Goal: Task Accomplishment & Management: Use online tool/utility

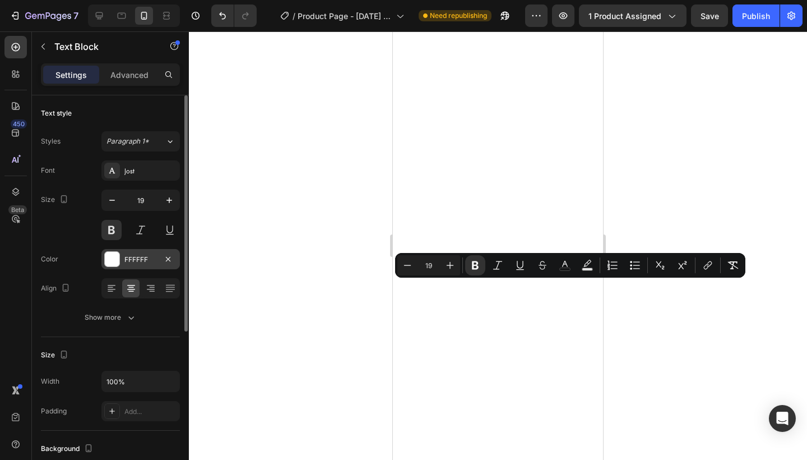
click at [110, 263] on div at bounding box center [112, 259] width 15 height 15
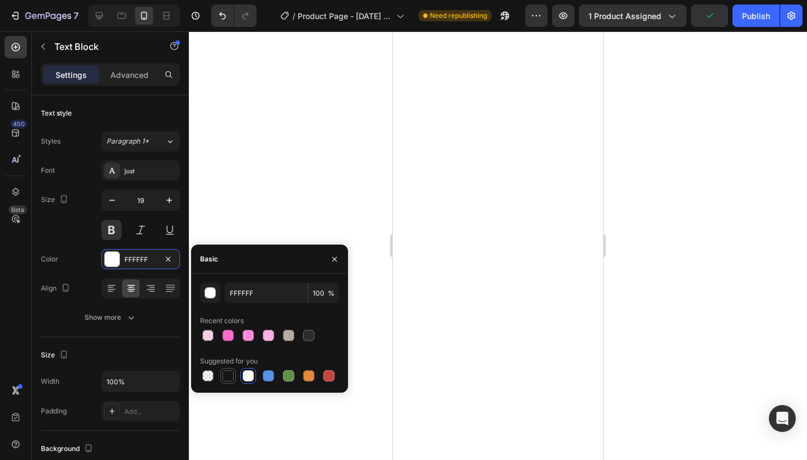
click at [228, 378] on div at bounding box center [228, 375] width 11 height 11
type input "151515"
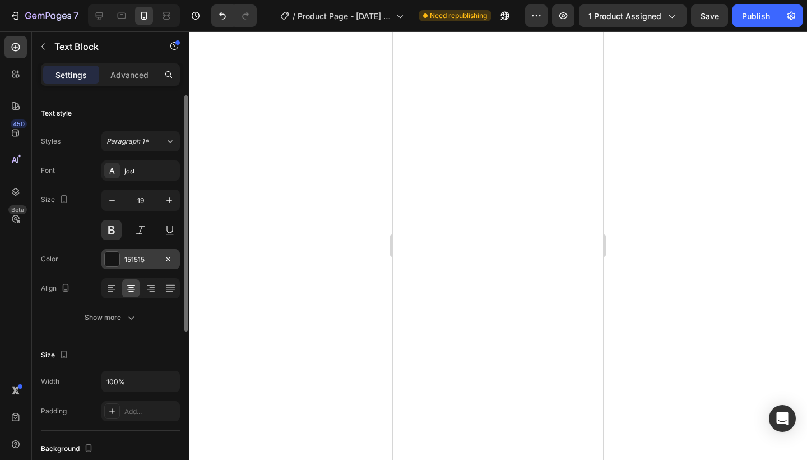
click at [109, 260] on div at bounding box center [112, 259] width 15 height 15
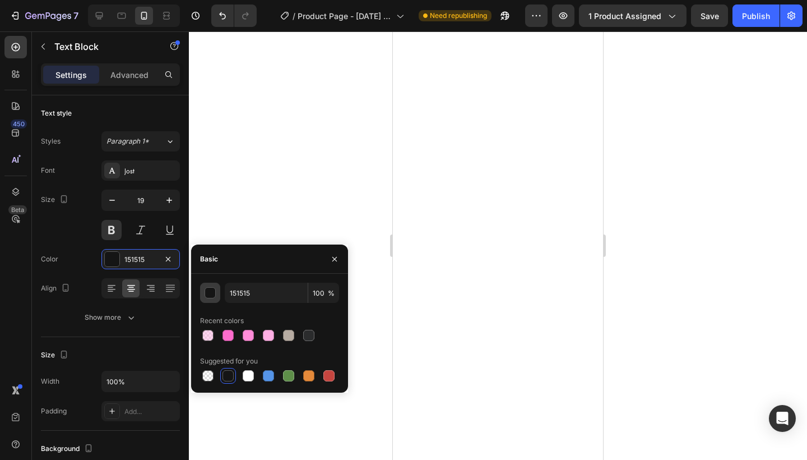
click at [211, 291] on div "button" at bounding box center [210, 293] width 11 height 11
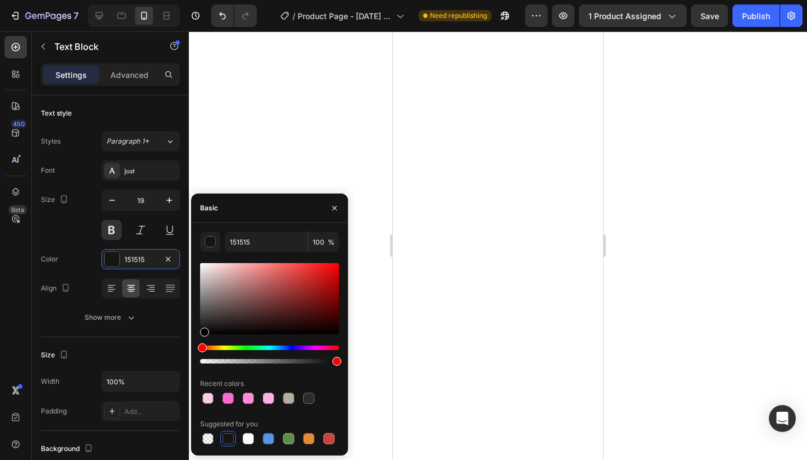
drag, startPoint x: 199, startPoint y: 328, endPoint x: 203, endPoint y: 341, distance: 13.7
click at [203, 341] on div at bounding box center [269, 313] width 139 height 105
drag, startPoint x: 204, startPoint y: 334, endPoint x: 189, endPoint y: 334, distance: 14.6
click at [189, 0] on div "7 / Product Page - [DATE] 09:11:36 Need republishing Preview 1 product assigned…" at bounding box center [403, 0] width 807 height 0
type input "000000"
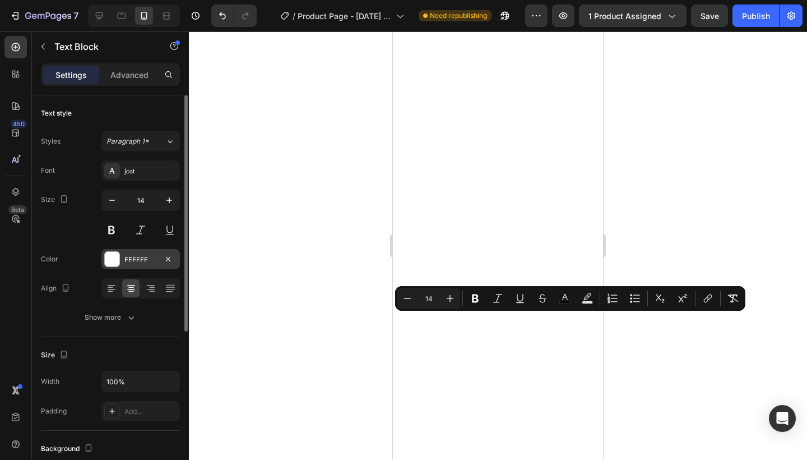
click at [140, 263] on div "FFFFFF" at bounding box center [140, 259] width 33 height 10
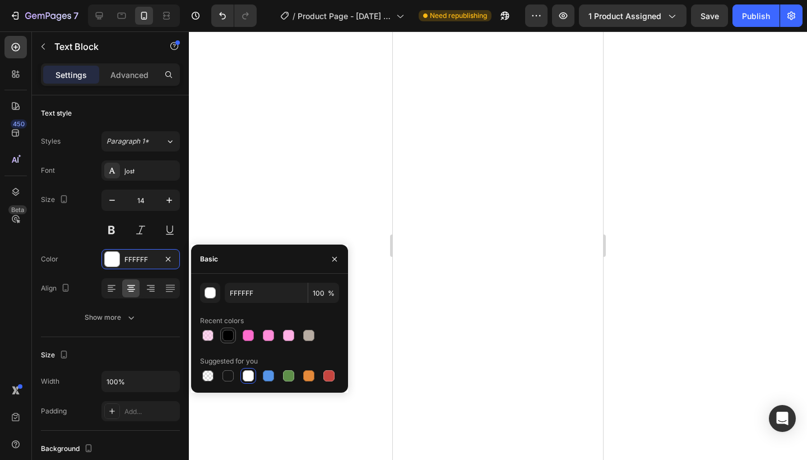
click at [233, 340] on div at bounding box center [227, 334] width 13 height 13
type input "000000"
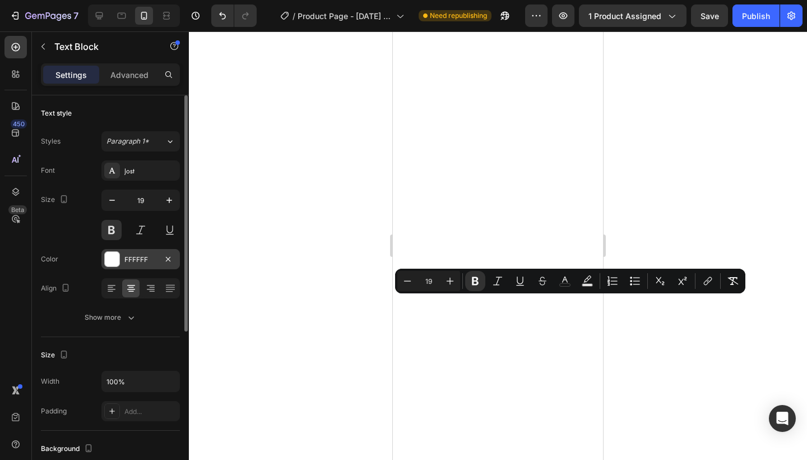
click at [125, 267] on div "FFFFFF" at bounding box center [140, 259] width 78 height 20
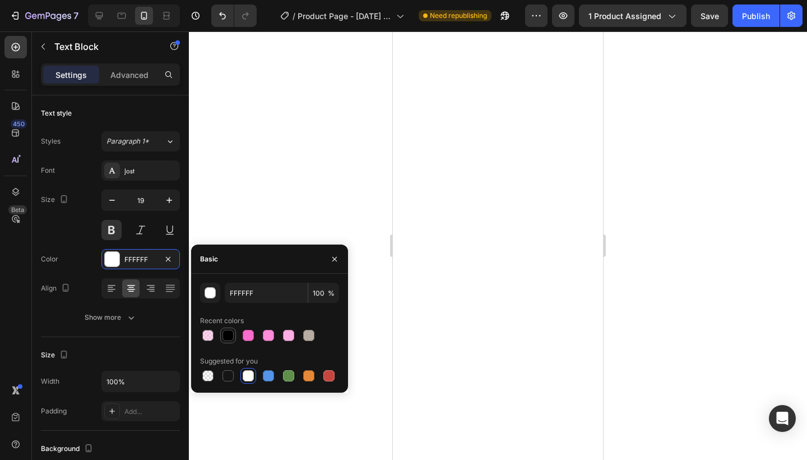
click at [228, 340] on div at bounding box center [228, 335] width 11 height 11
type input "000000"
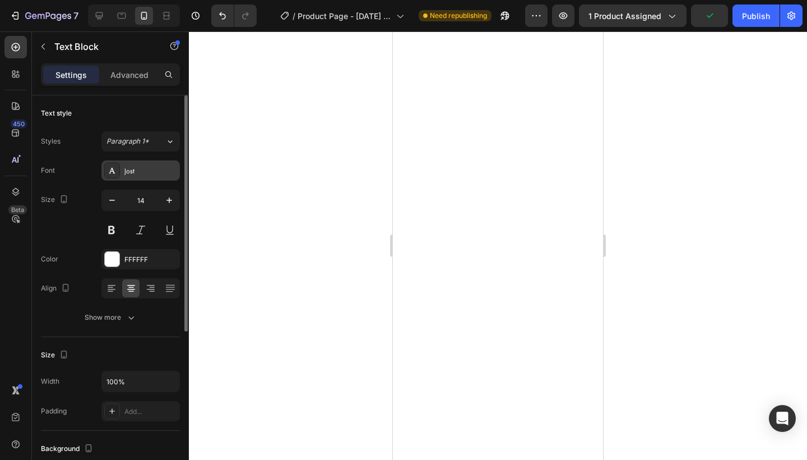
click at [140, 173] on div "Jost" at bounding box center [150, 171] width 53 height 10
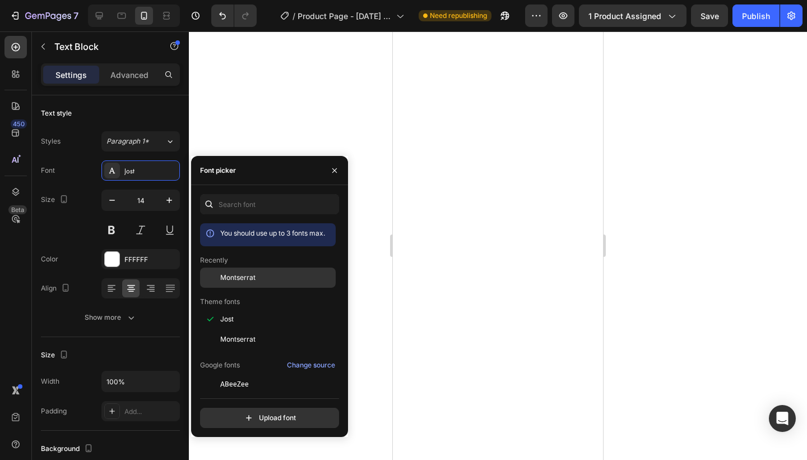
click at [242, 282] on span "Montserrat" at bounding box center [237, 277] width 35 height 10
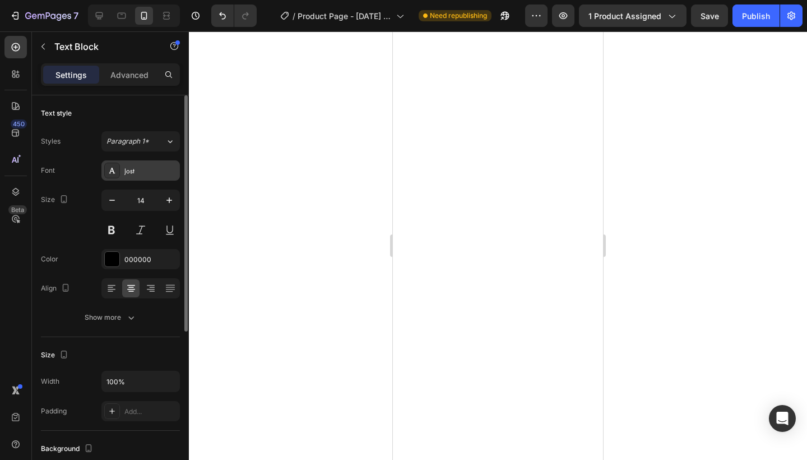
click at [158, 168] on div "Jost" at bounding box center [150, 171] width 53 height 10
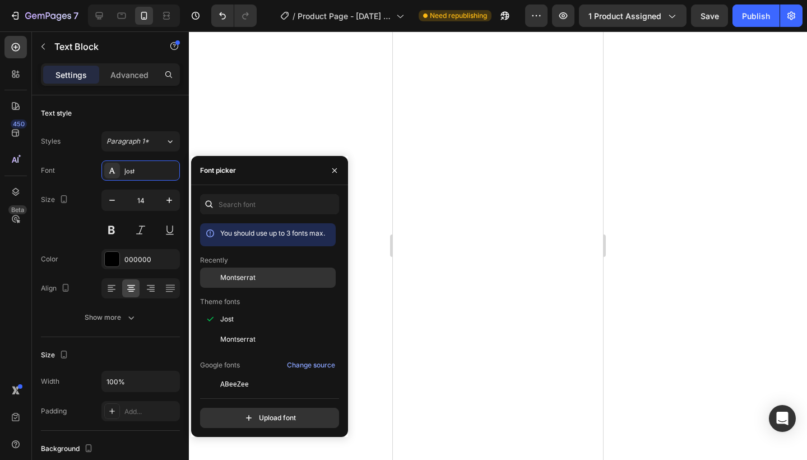
click at [222, 279] on span "Montserrat" at bounding box center [237, 277] width 35 height 10
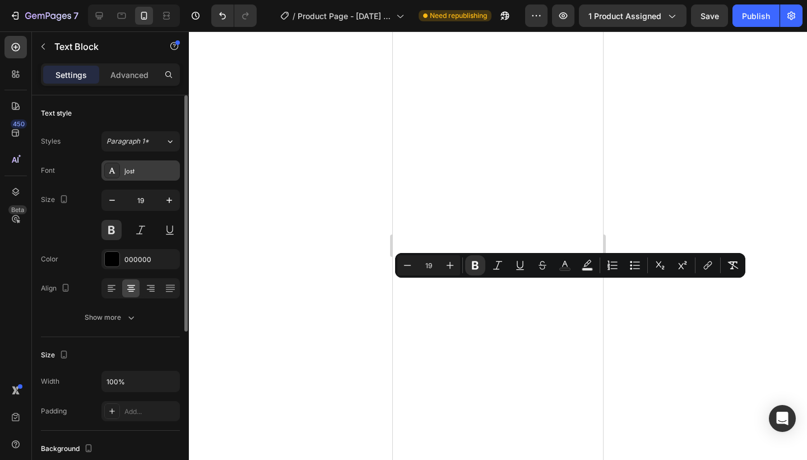
click at [144, 173] on div "Jost" at bounding box center [150, 171] width 53 height 10
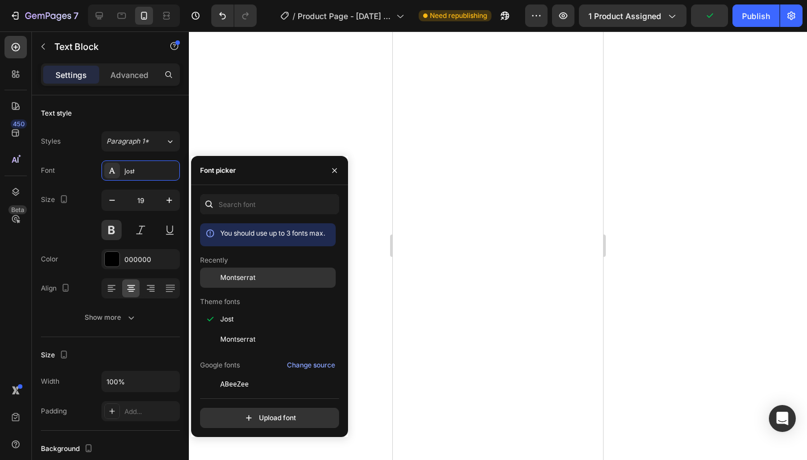
click at [230, 280] on span "Montserrat" at bounding box center [237, 277] width 35 height 10
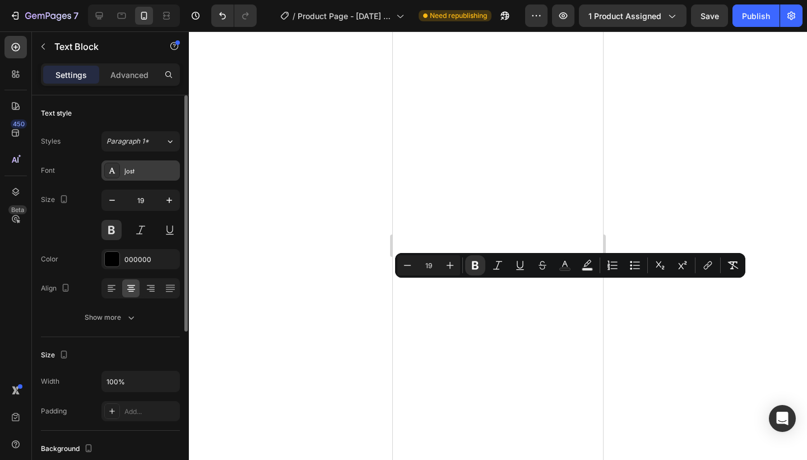
click at [141, 174] on div "Jost" at bounding box center [150, 171] width 53 height 10
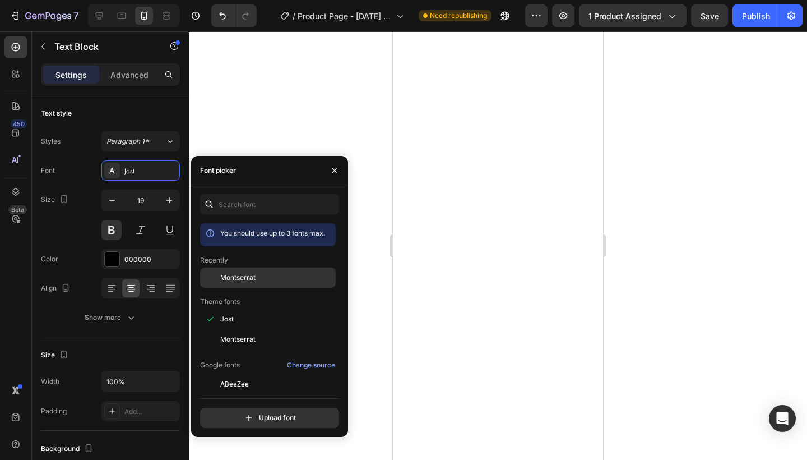
click at [223, 270] on div "Montserrat" at bounding box center [268, 277] width 136 height 20
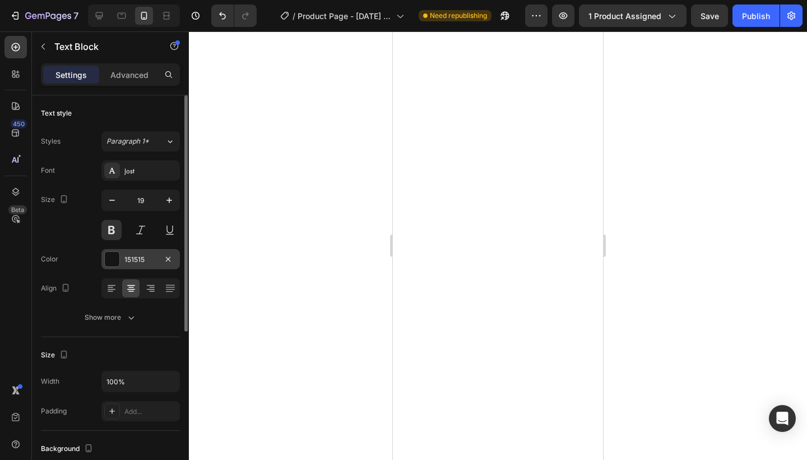
click at [143, 254] on div "151515" at bounding box center [140, 259] width 33 height 10
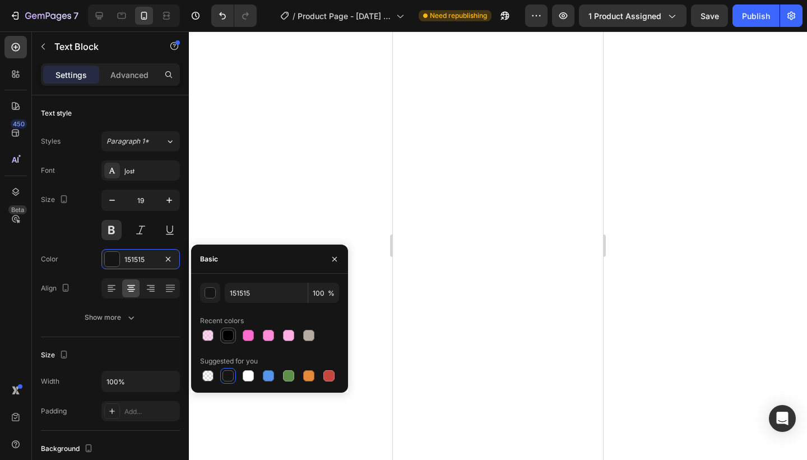
click at [228, 336] on div at bounding box center [228, 335] width 11 height 11
type input "000000"
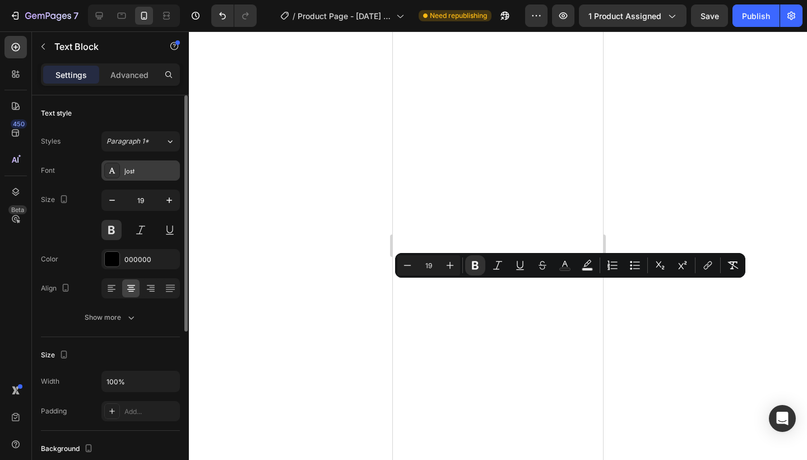
click at [149, 164] on div "Jost" at bounding box center [140, 170] width 78 height 20
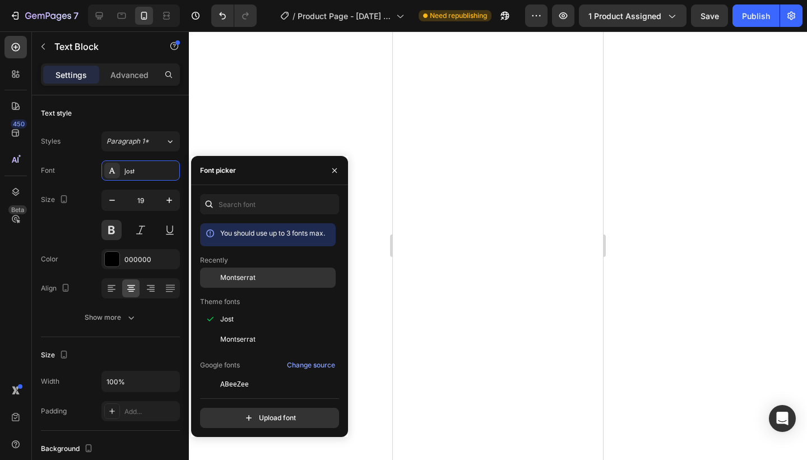
click at [242, 275] on span "Montserrat" at bounding box center [237, 277] width 35 height 10
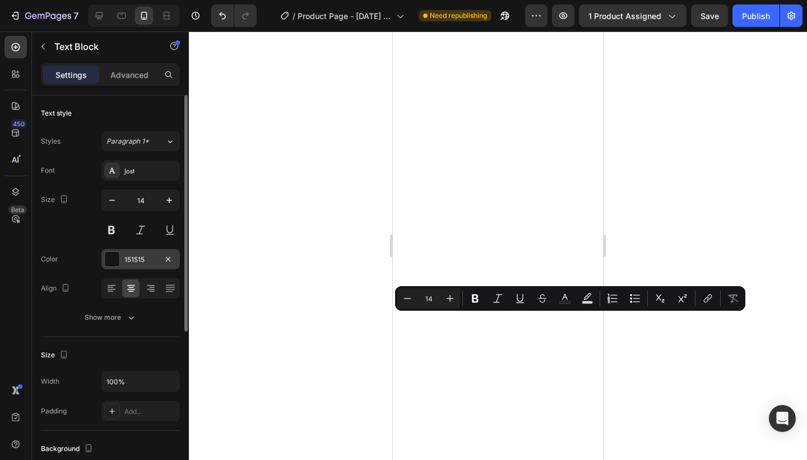
click at [128, 262] on div "151515" at bounding box center [140, 259] width 33 height 10
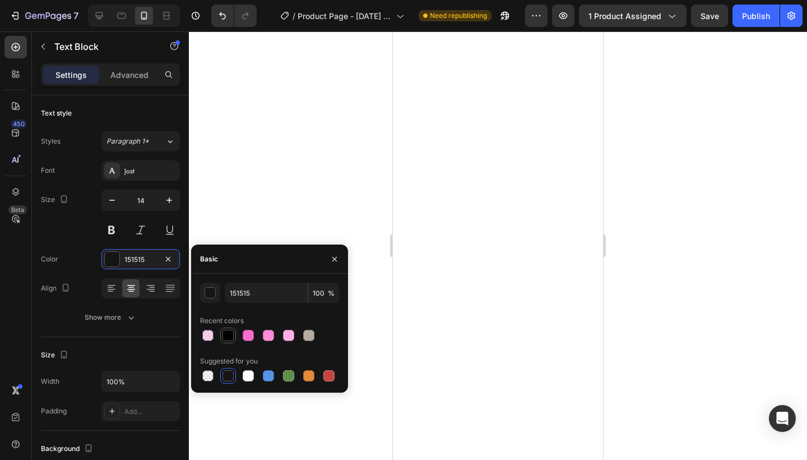
click at [226, 331] on div at bounding box center [228, 335] width 11 height 11
type input "000000"
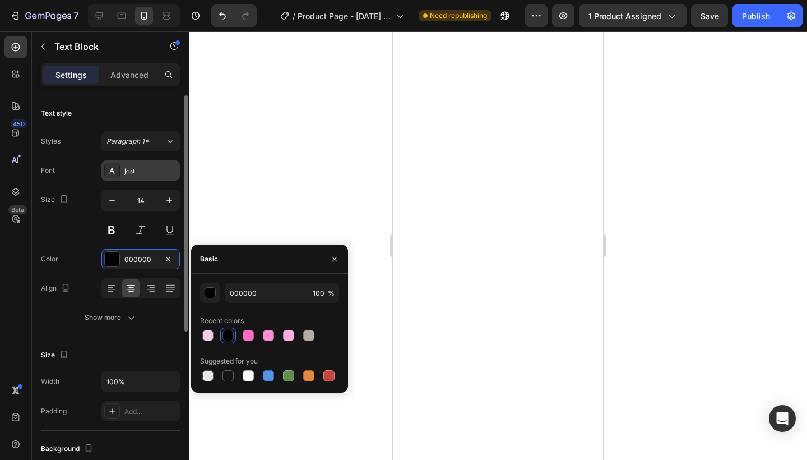
click at [156, 180] on div "Jost" at bounding box center [140, 170] width 78 height 20
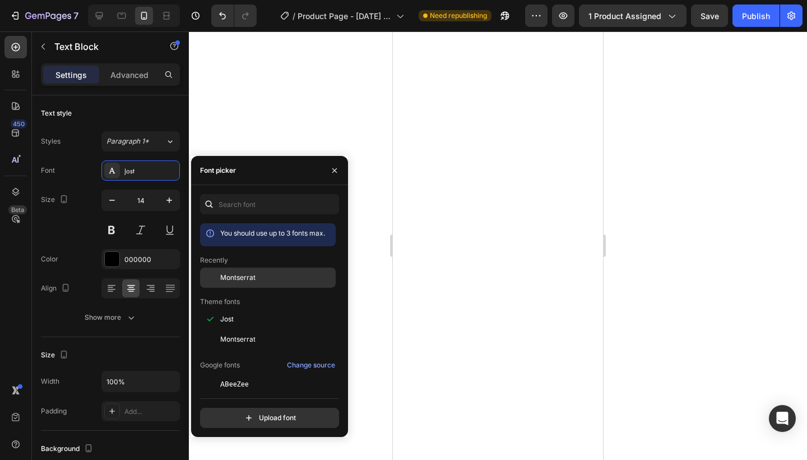
click at [228, 276] on span "Montserrat" at bounding box center [237, 277] width 35 height 10
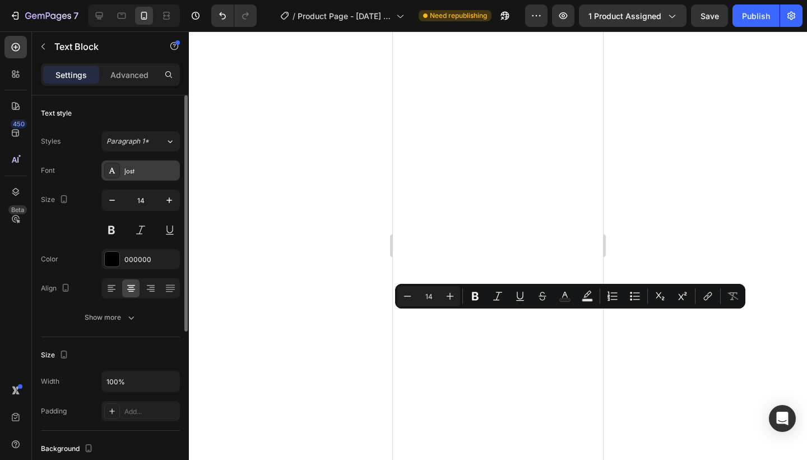
click at [137, 171] on div "Jost" at bounding box center [150, 171] width 53 height 10
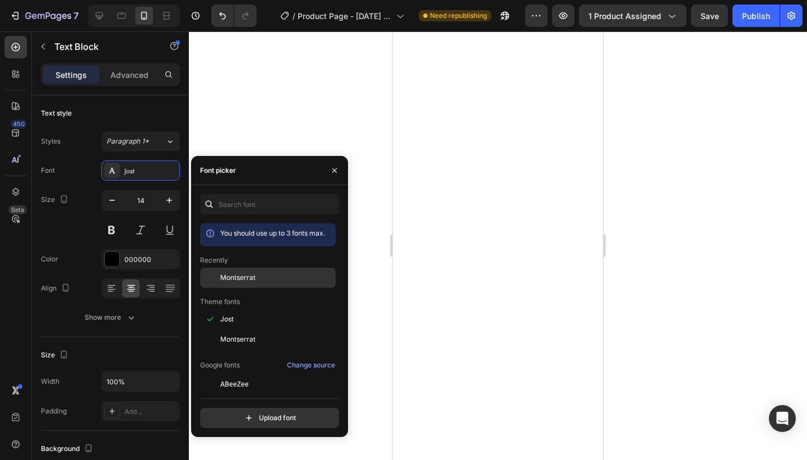
click at [219, 277] on div at bounding box center [210, 277] width 20 height 20
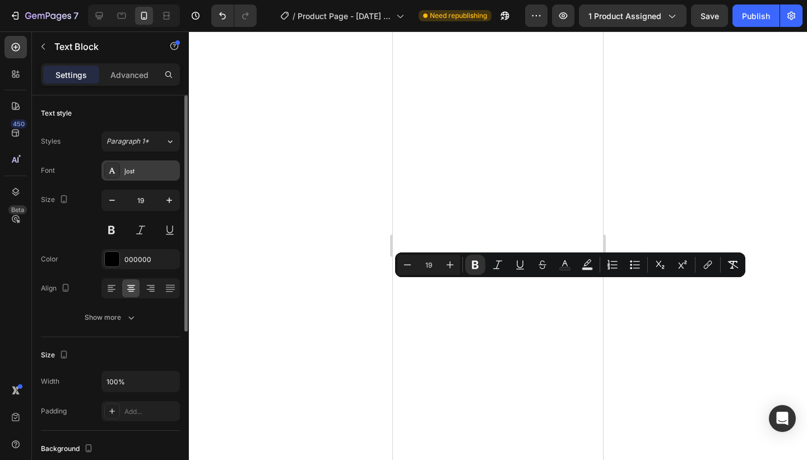
click at [160, 167] on div "Jost" at bounding box center [150, 171] width 53 height 10
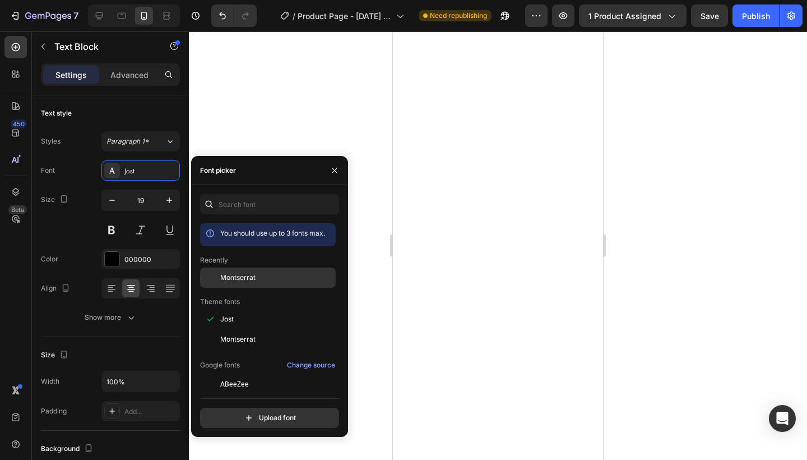
click at [230, 279] on span "Montserrat" at bounding box center [237, 277] width 35 height 10
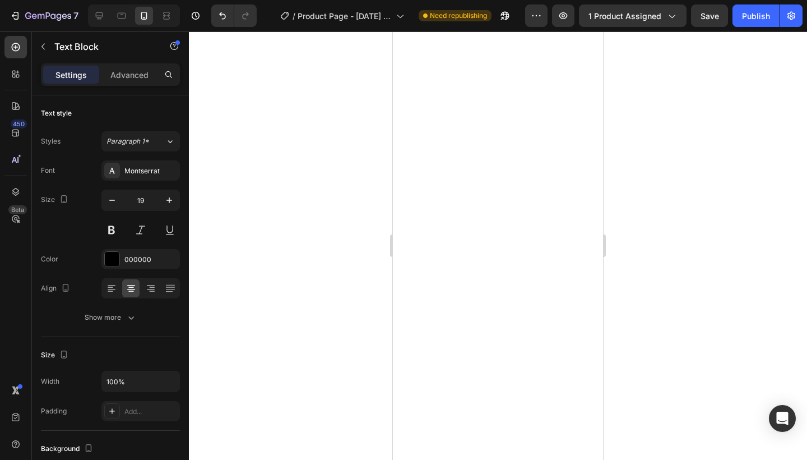
click at [234, 87] on div at bounding box center [498, 245] width 618 height 428
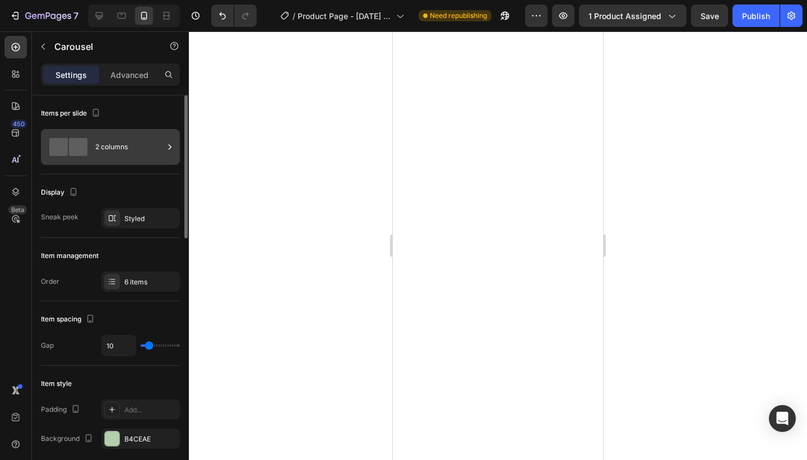
click at [147, 158] on div "2 columns" at bounding box center [129, 147] width 68 height 26
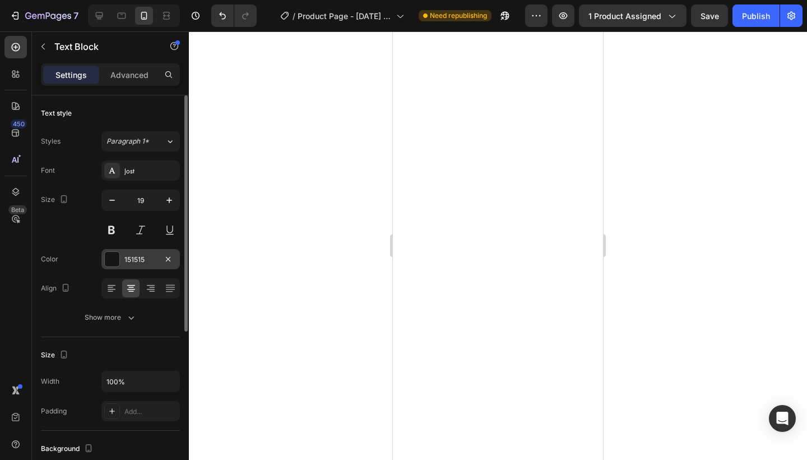
click at [127, 268] on div "151515" at bounding box center [140, 259] width 78 height 20
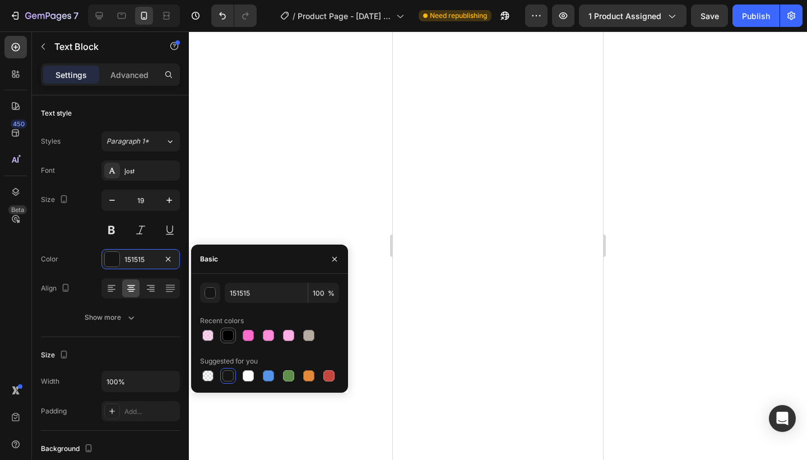
click at [232, 337] on div at bounding box center [228, 335] width 11 height 11
type input "000000"
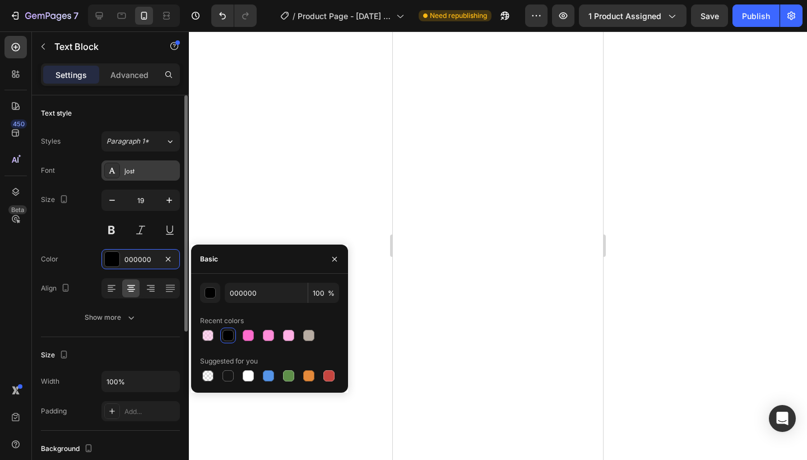
click at [160, 169] on div "Jost" at bounding box center [150, 171] width 53 height 10
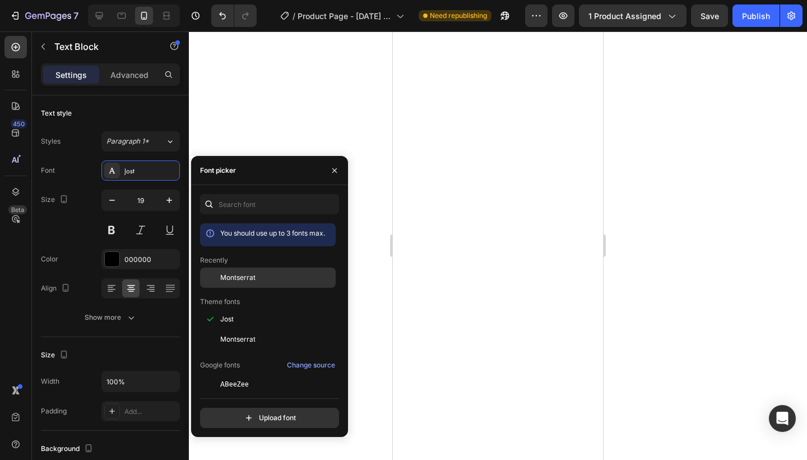
click at [232, 284] on div "Montserrat" at bounding box center [268, 277] width 136 height 20
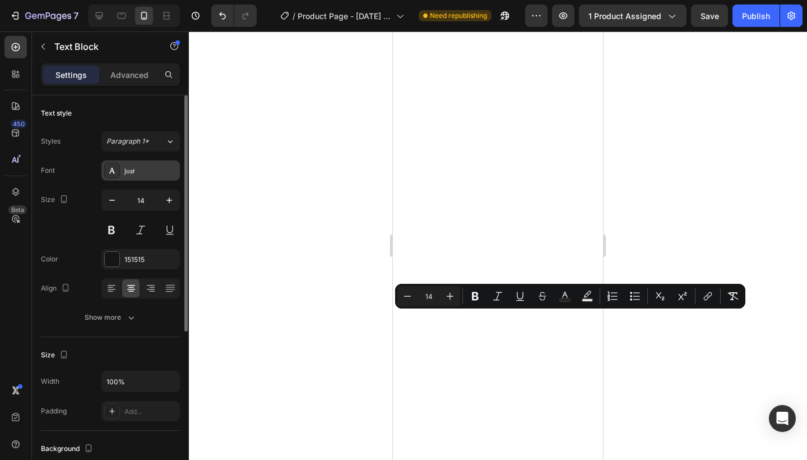
click at [152, 175] on div "Jost" at bounding box center [150, 171] width 53 height 10
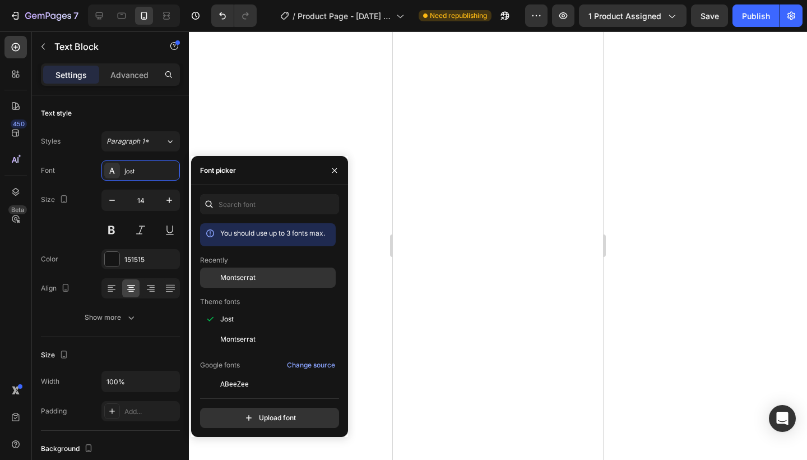
click at [223, 281] on span "Montserrat" at bounding box center [237, 277] width 35 height 10
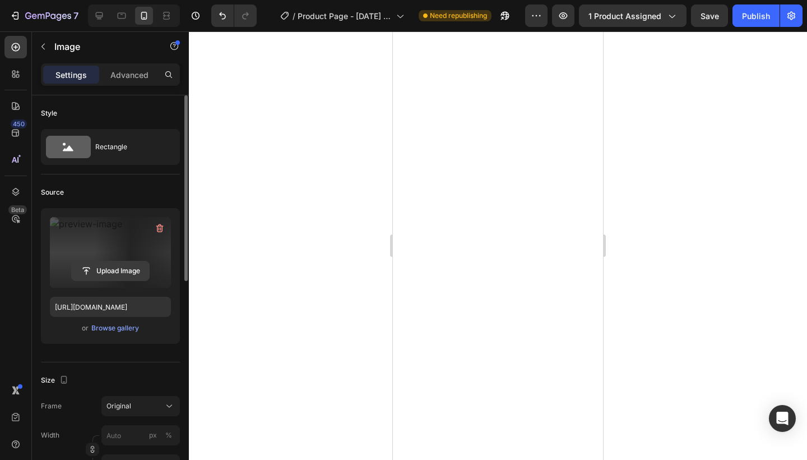
click at [113, 271] on input "file" at bounding box center [110, 270] width 77 height 19
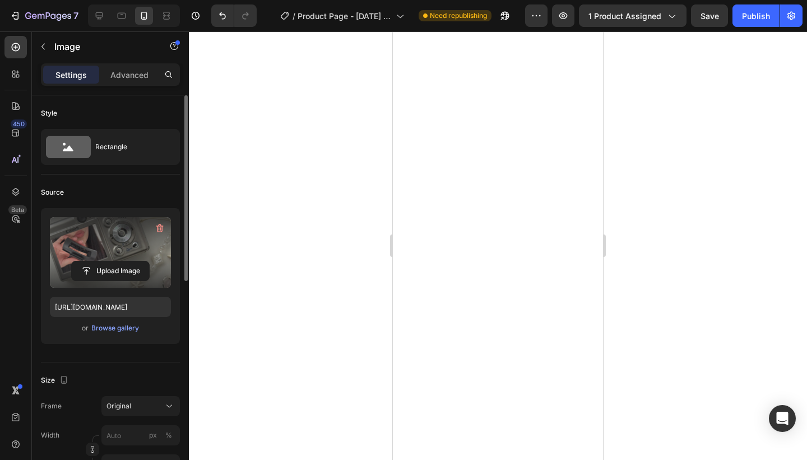
type input "[URL][DOMAIN_NAME]"
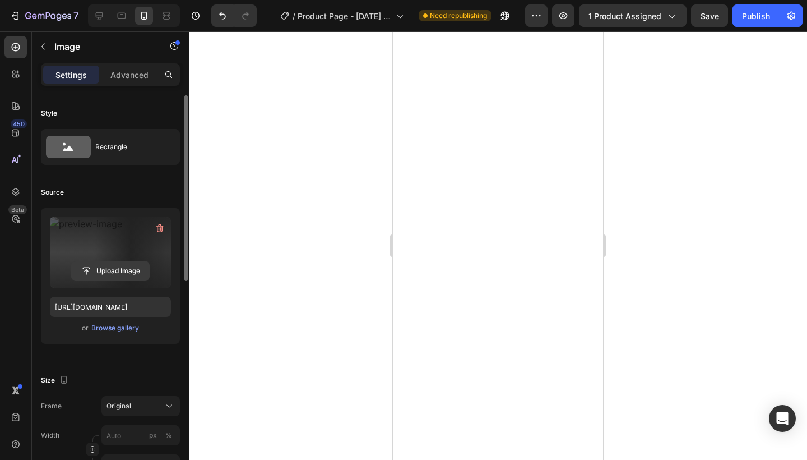
click at [97, 270] on input "file" at bounding box center [110, 270] width 77 height 19
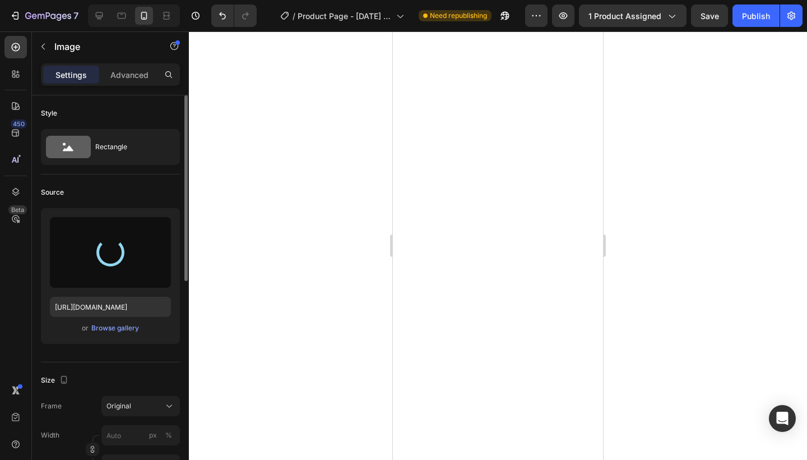
type input "[URL][DOMAIN_NAME]"
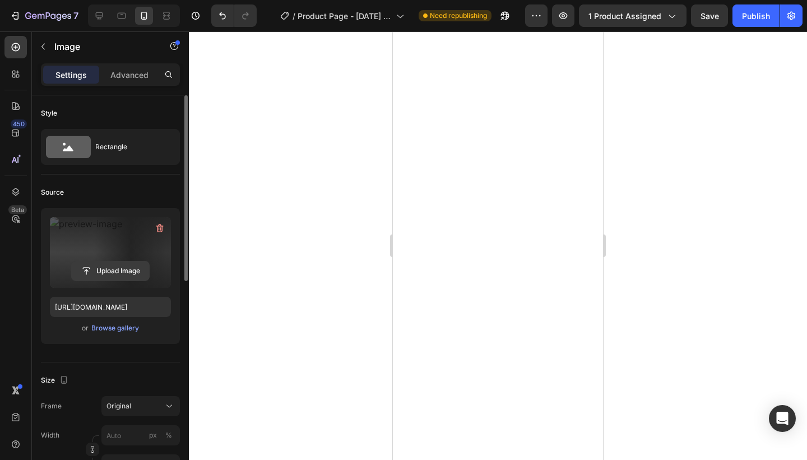
click at [120, 271] on input "file" at bounding box center [110, 270] width 77 height 19
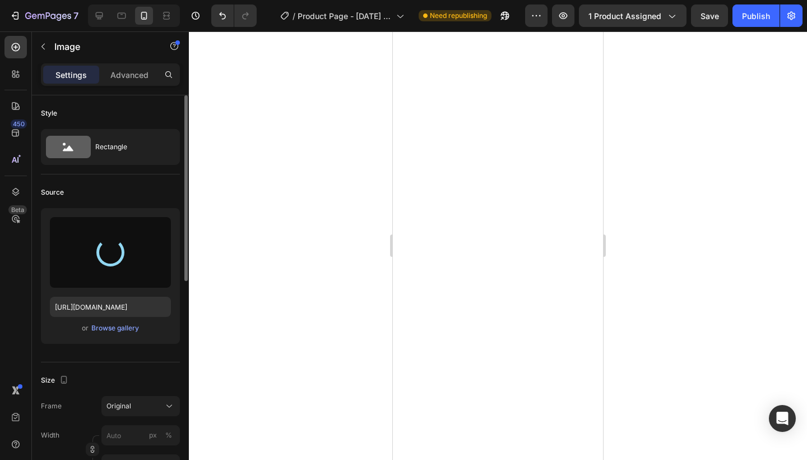
type input "[URL][DOMAIN_NAME]"
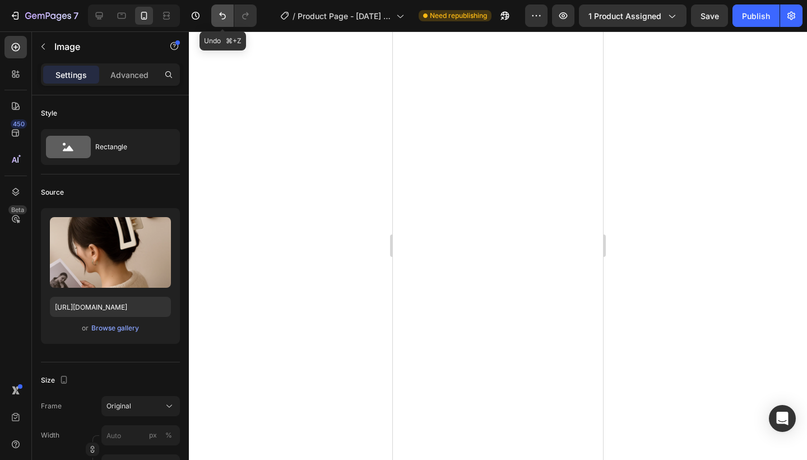
click at [229, 18] on button "Undo/Redo" at bounding box center [222, 15] width 22 height 22
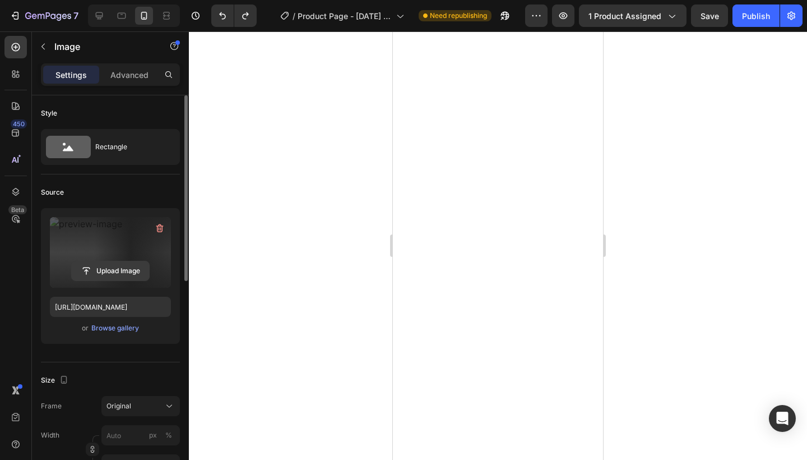
click at [105, 265] on input "file" at bounding box center [110, 270] width 77 height 19
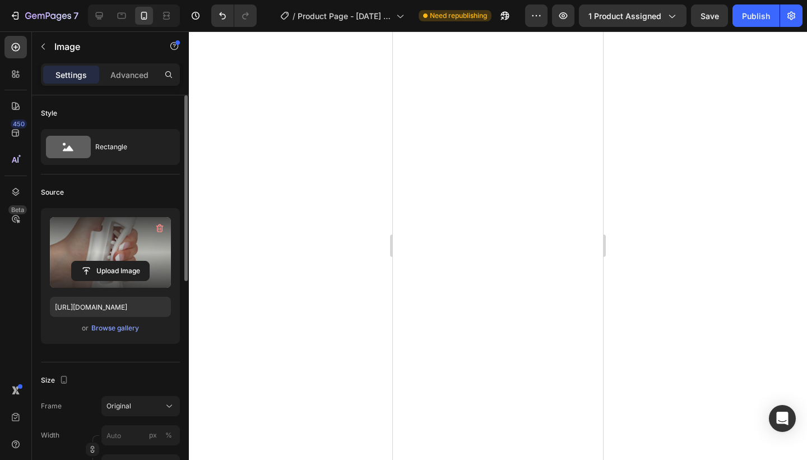
type input "[URL][DOMAIN_NAME]"
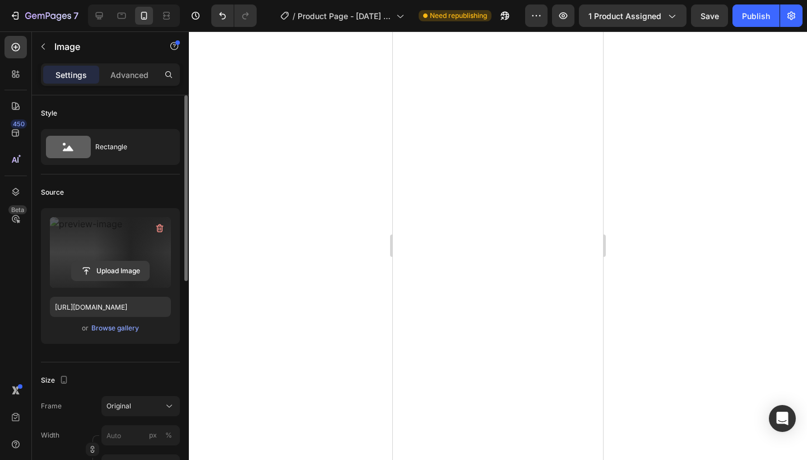
click at [115, 269] on input "file" at bounding box center [110, 270] width 77 height 19
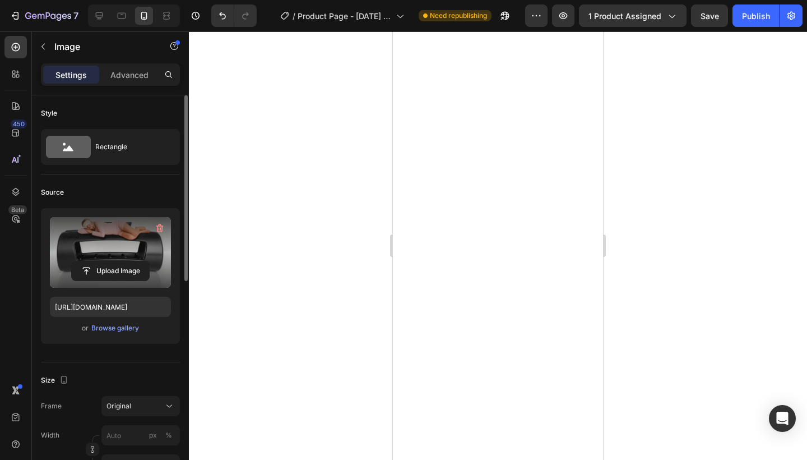
type input "[URL][DOMAIN_NAME]"
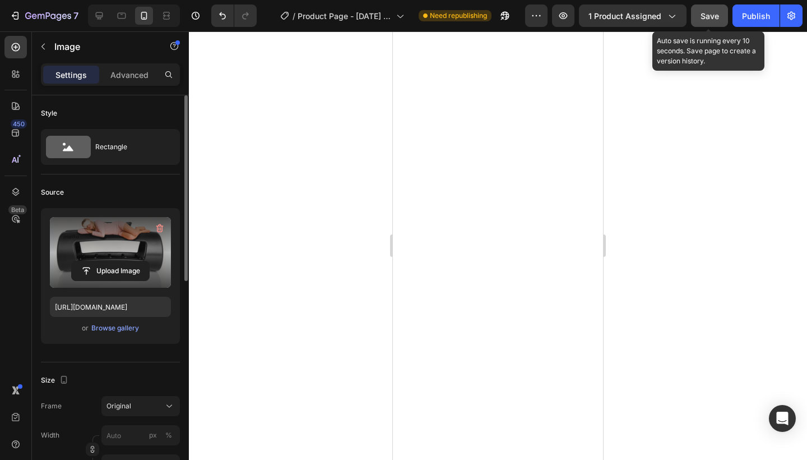
click at [710, 26] on button "Save" at bounding box center [709, 15] width 37 height 22
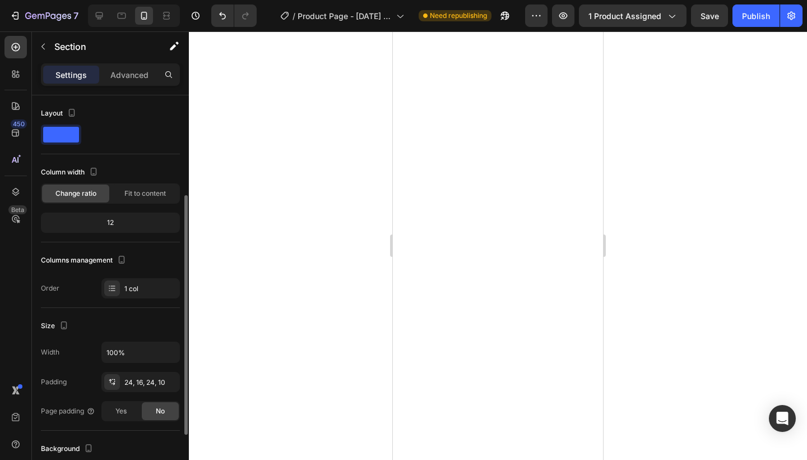
scroll to position [258, 0]
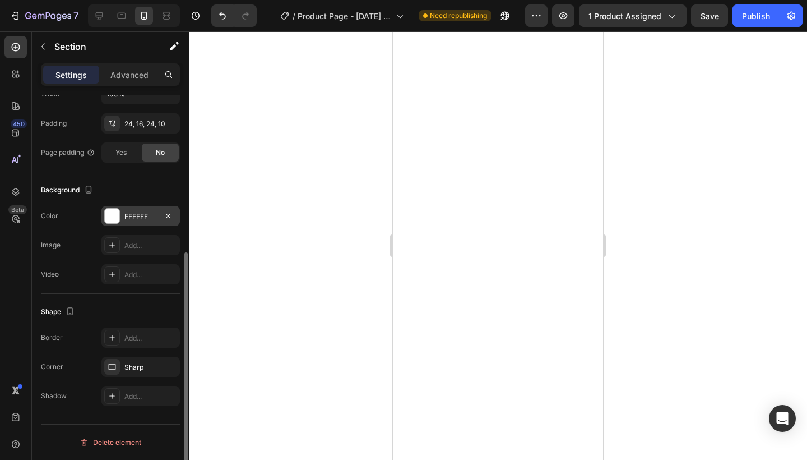
click at [119, 211] on div at bounding box center [112, 216] width 15 height 15
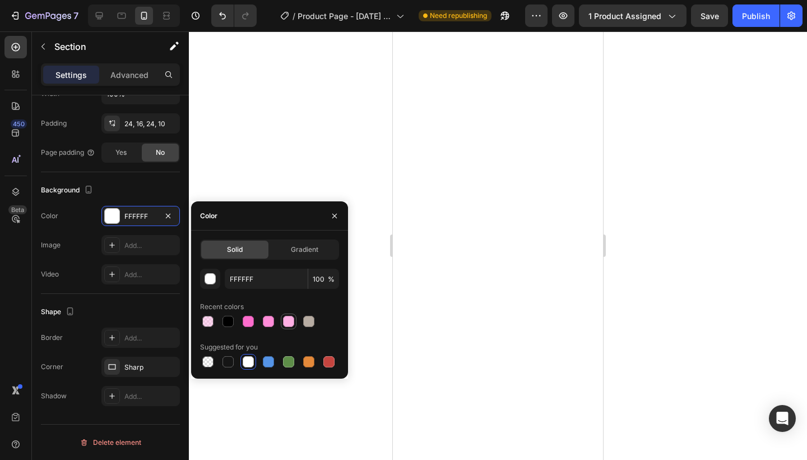
click at [288, 321] on div at bounding box center [288, 321] width 11 height 11
type input "FFAFE4"
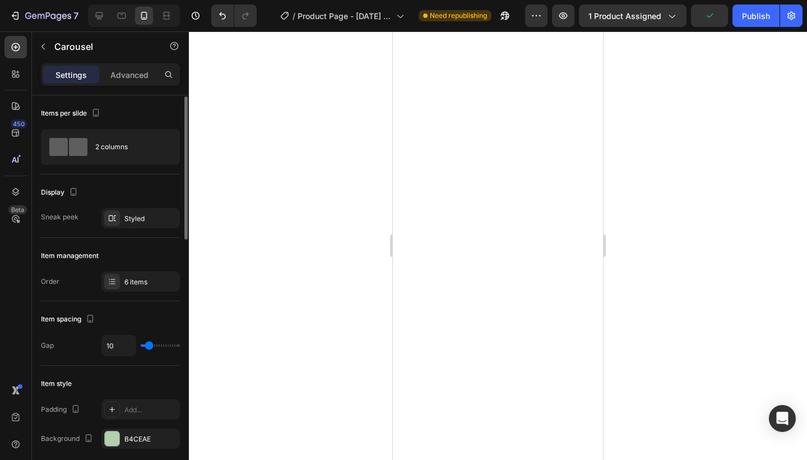
scroll to position [205, 0]
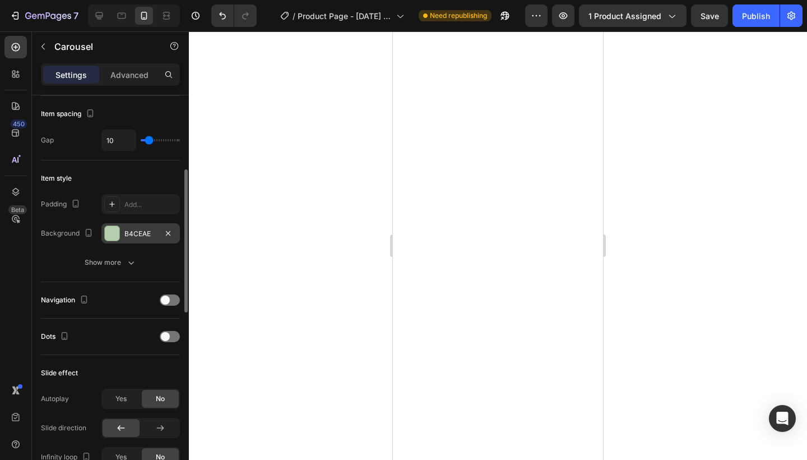
click at [141, 238] on div "B4CEAE" at bounding box center [140, 234] width 33 height 10
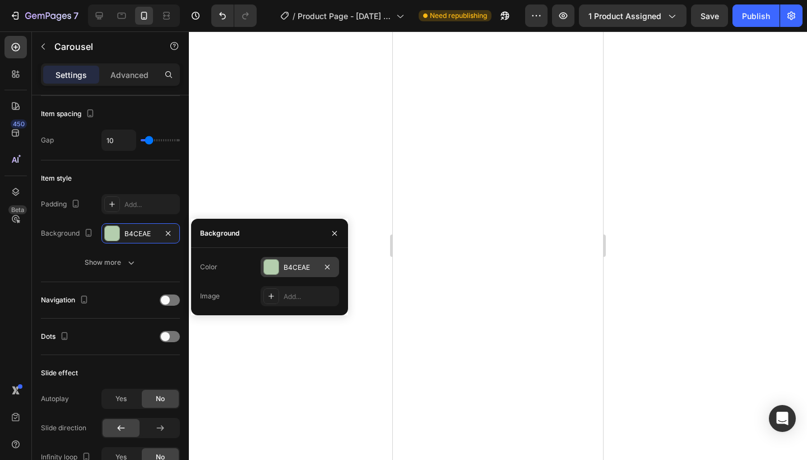
click at [271, 263] on div at bounding box center [271, 267] width 15 height 15
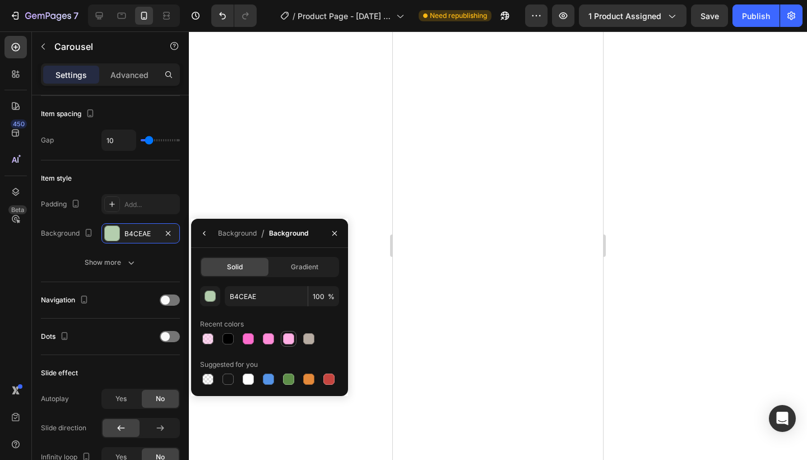
click at [288, 339] on div at bounding box center [288, 338] width 11 height 11
click at [279, 339] on div at bounding box center [269, 339] width 139 height 16
click at [274, 339] on div at bounding box center [268, 338] width 11 height 11
click at [288, 342] on div at bounding box center [288, 338] width 11 height 11
type input "FFAFE4"
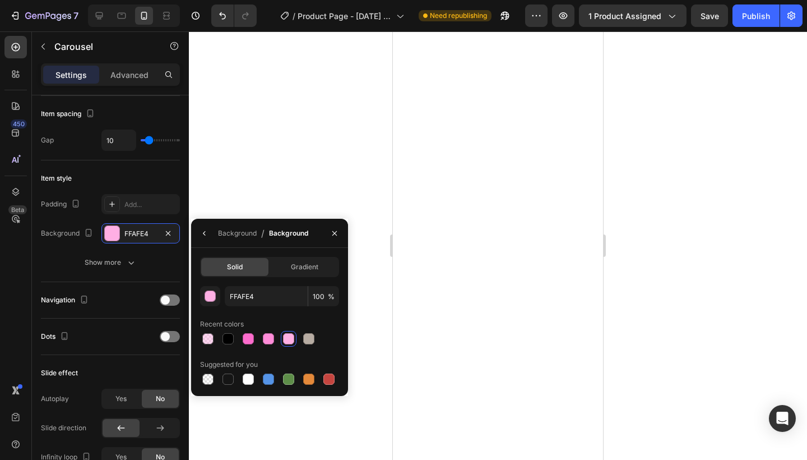
click at [364, 172] on div at bounding box center [498, 245] width 618 height 428
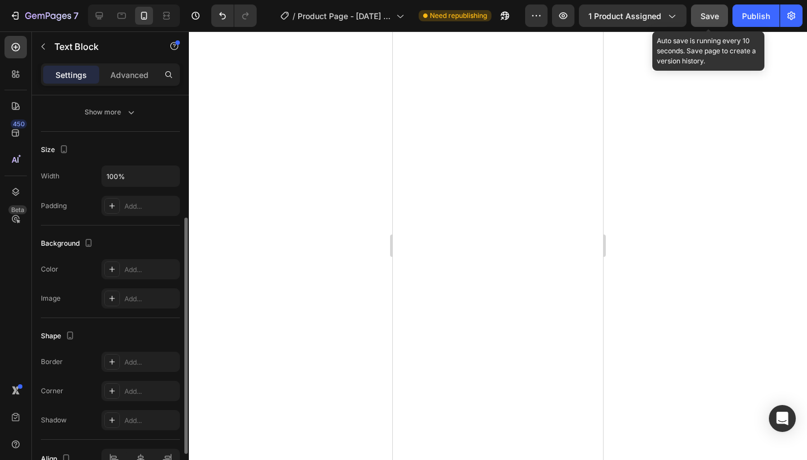
click at [704, 12] on span "Save" at bounding box center [710, 16] width 18 height 10
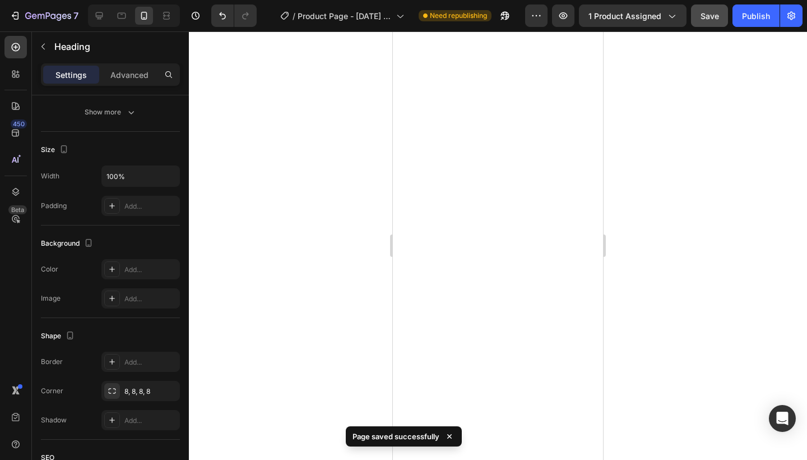
scroll to position [0, 0]
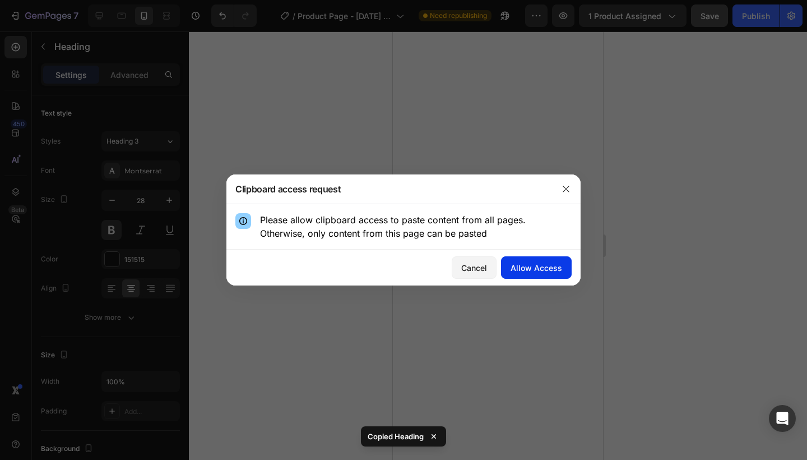
click at [511, 270] on button "Allow Access" at bounding box center [536, 267] width 71 height 22
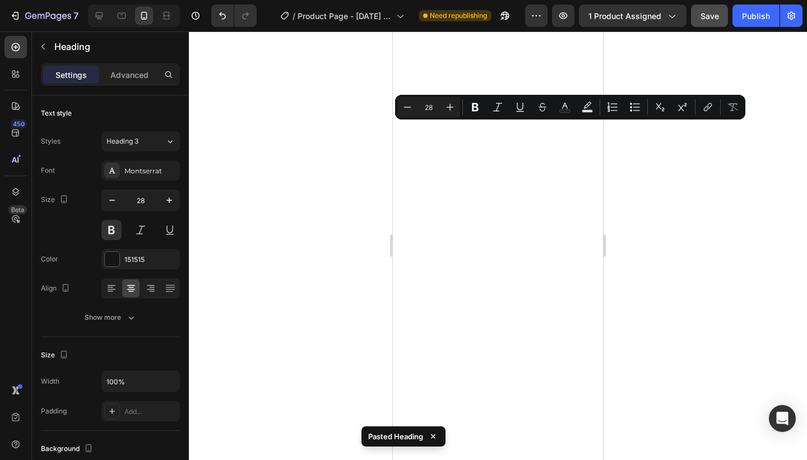
click at [378, 158] on div at bounding box center [498, 245] width 618 height 428
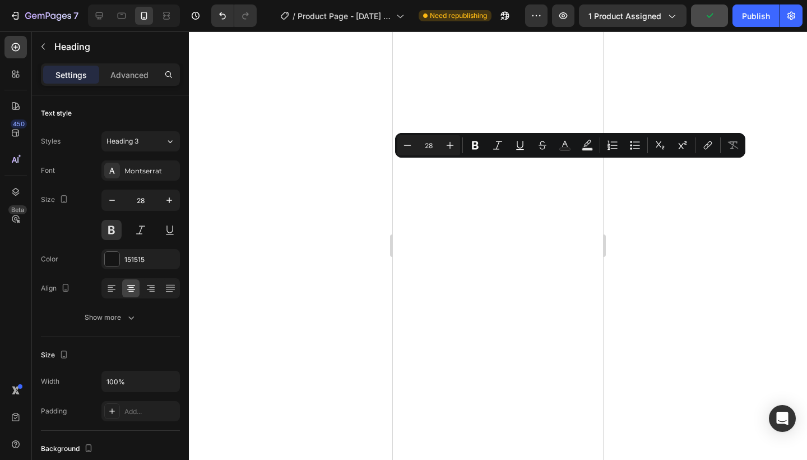
click at [291, 178] on div at bounding box center [498, 245] width 618 height 428
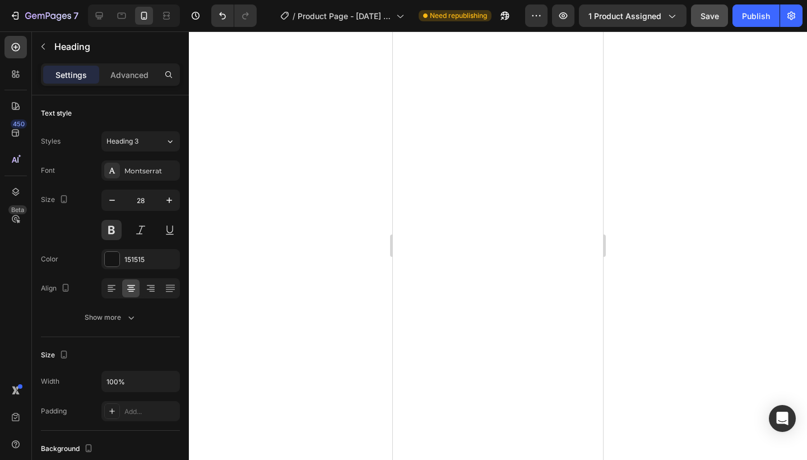
click at [356, 188] on div at bounding box center [498, 245] width 618 height 428
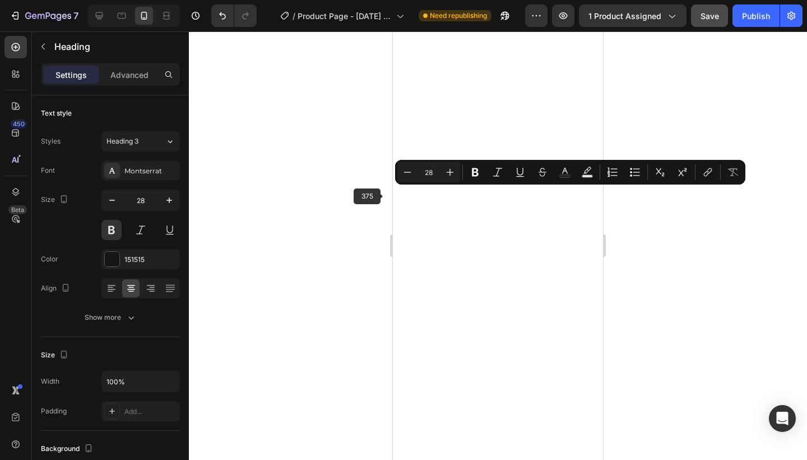
click at [312, 199] on div at bounding box center [498, 245] width 618 height 428
type input "14"
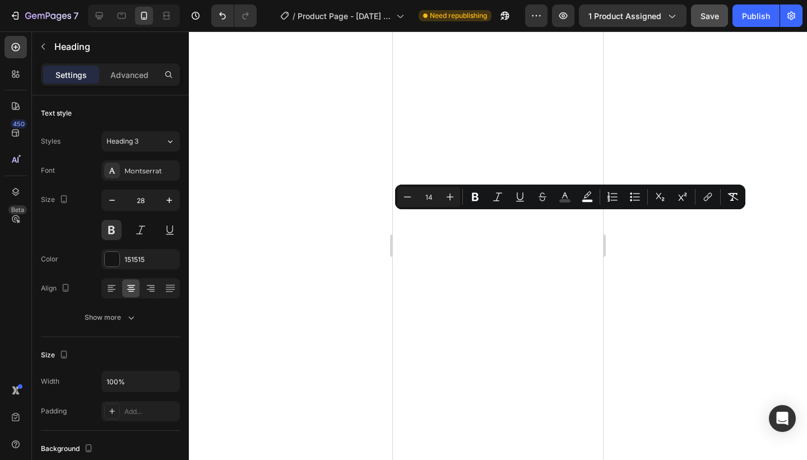
click at [427, 193] on input "14" at bounding box center [429, 196] width 22 height 13
type input "28"
click at [580, 197] on button "color" at bounding box center [587, 197] width 20 height 20
type input "FFFFFF"
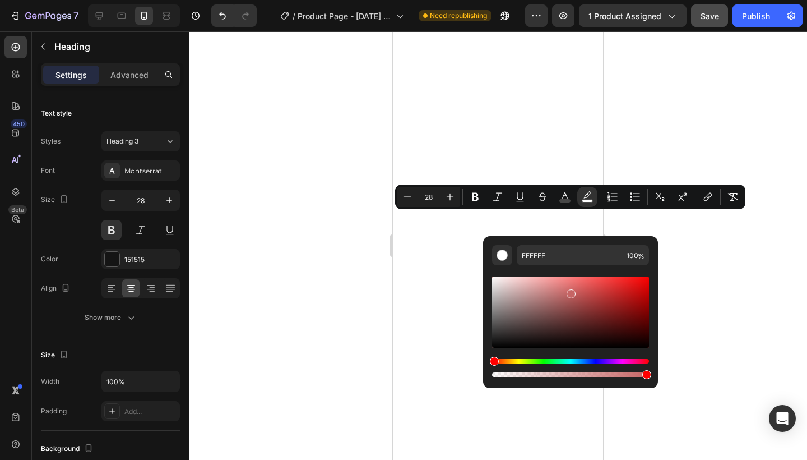
drag, startPoint x: 542, startPoint y: 293, endPoint x: 584, endPoint y: 281, distance: 43.7
click at [584, 281] on div "Editor contextual toolbar" at bounding box center [570, 311] width 157 height 71
type input "ED6363"
click at [556, 196] on button "color" at bounding box center [565, 197] width 20 height 20
type input "474747"
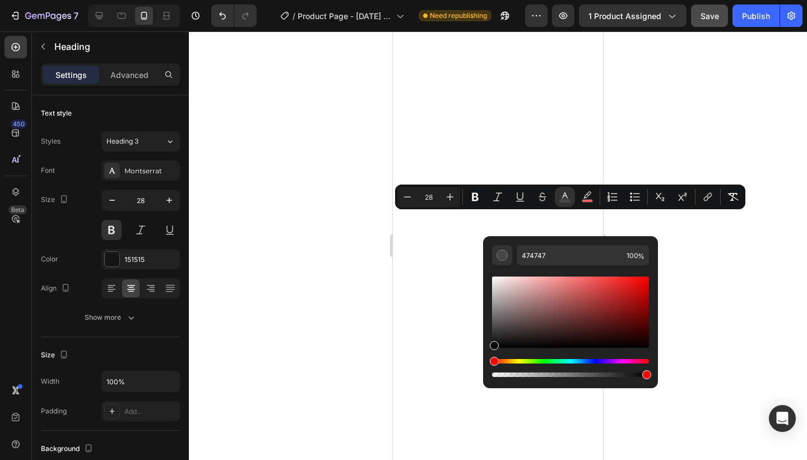
type input "000000"
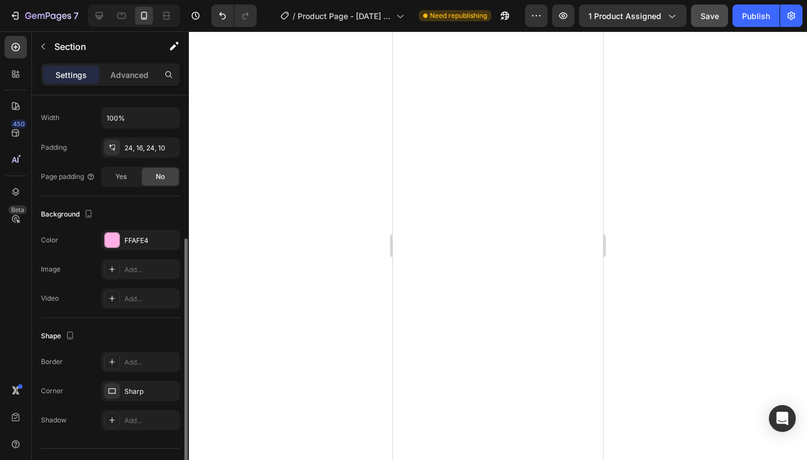
scroll to position [235, 0]
click at [124, 245] on div "FFAFE4" at bounding box center [140, 239] width 78 height 20
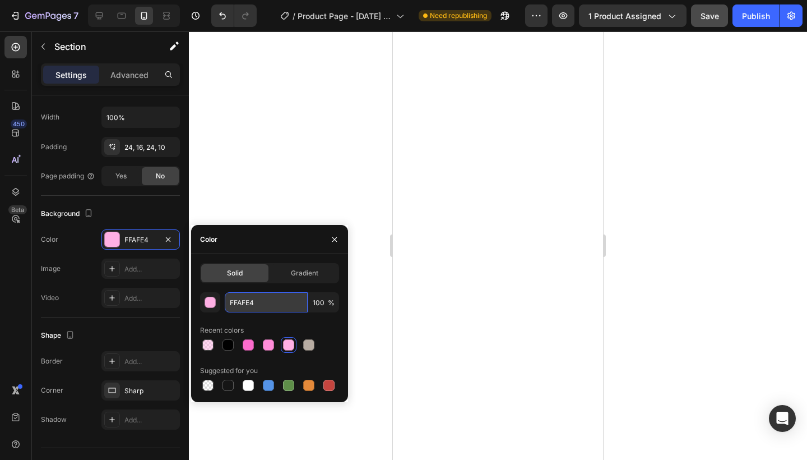
click at [235, 308] on input "FFAFE4" at bounding box center [266, 302] width 83 height 20
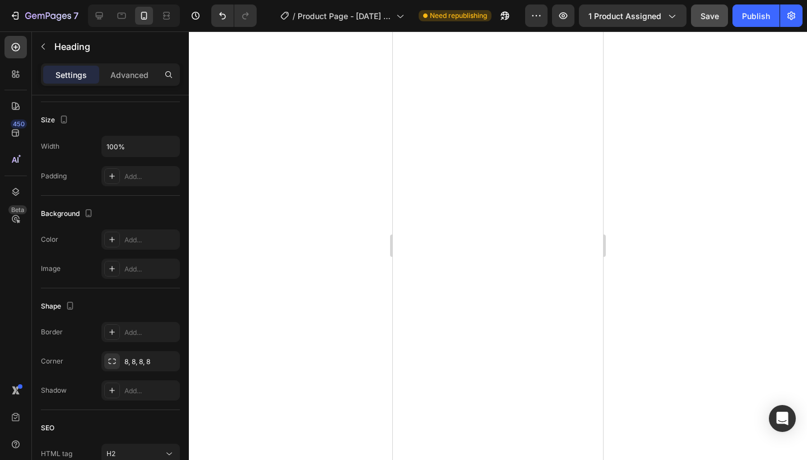
scroll to position [0, 0]
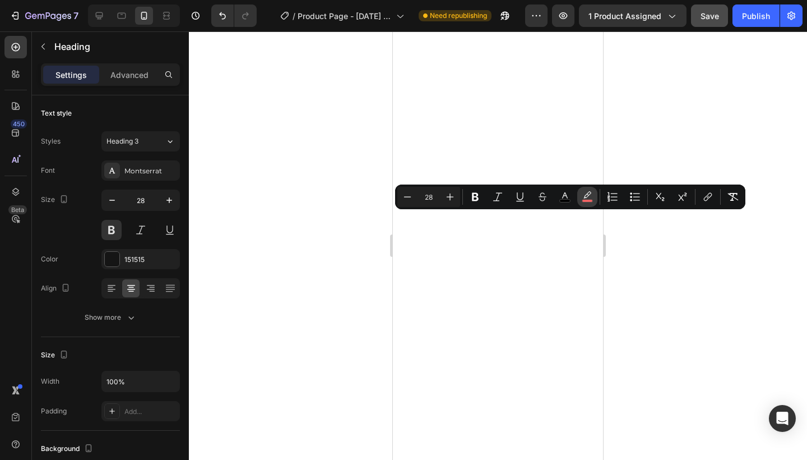
click at [587, 198] on icon "Editor contextual toolbar" at bounding box center [587, 196] width 11 height 11
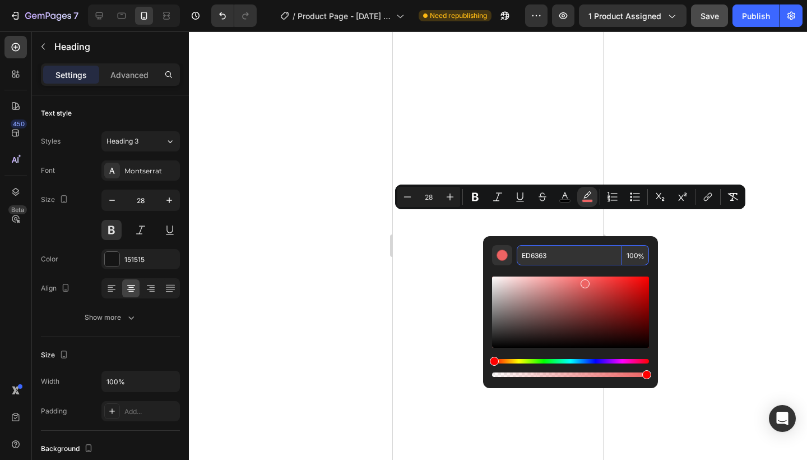
click at [538, 251] on input "ED6363" at bounding box center [569, 255] width 105 height 20
paste input "FFAFE4"
type input "FFAFE4"
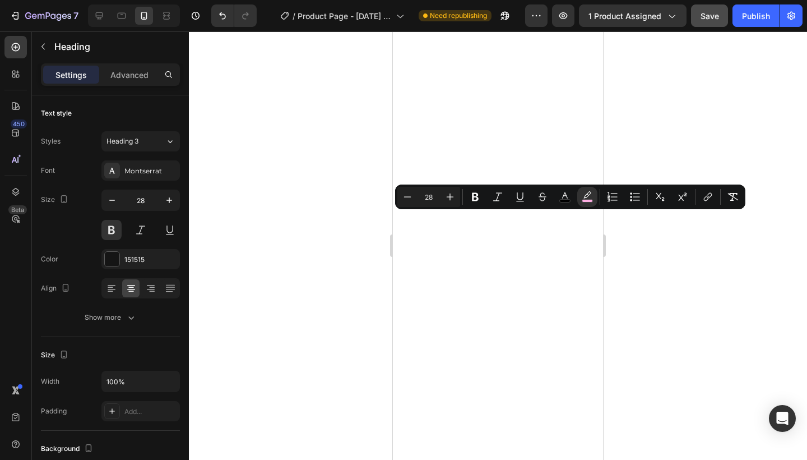
click at [362, 243] on div at bounding box center [498, 245] width 618 height 428
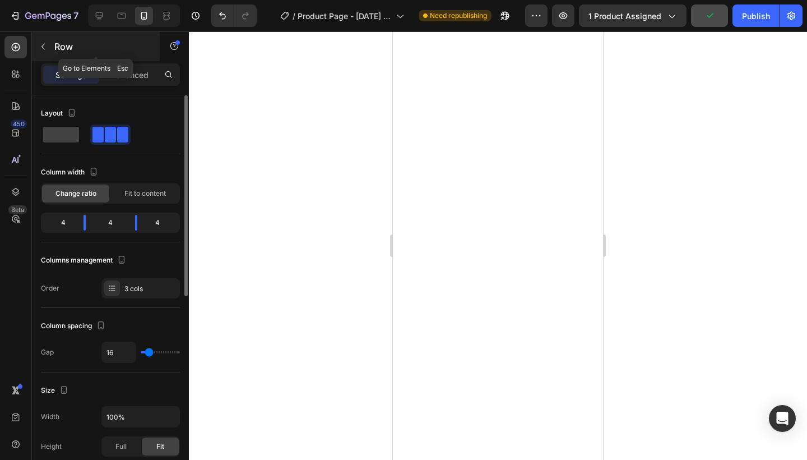
click at [43, 49] on icon "button" at bounding box center [43, 46] width 9 height 9
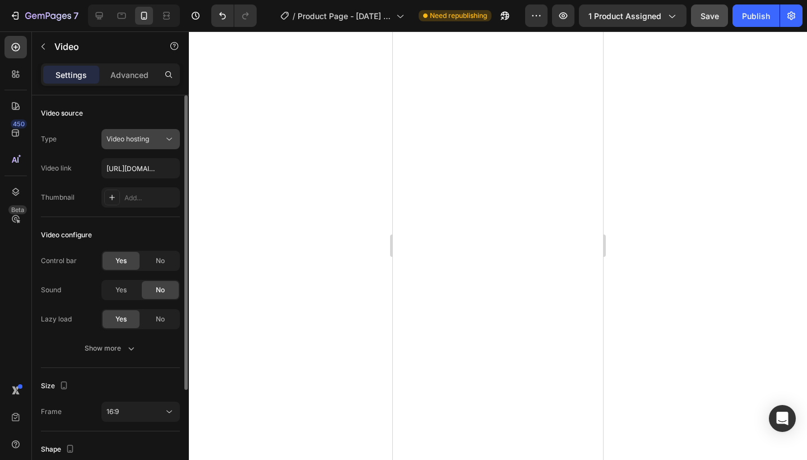
click at [161, 138] on div "Video hosting" at bounding box center [135, 139] width 57 height 10
click at [161, 140] on div "Video hosting" at bounding box center [135, 139] width 57 height 10
